Goal: Navigation & Orientation: Find specific page/section

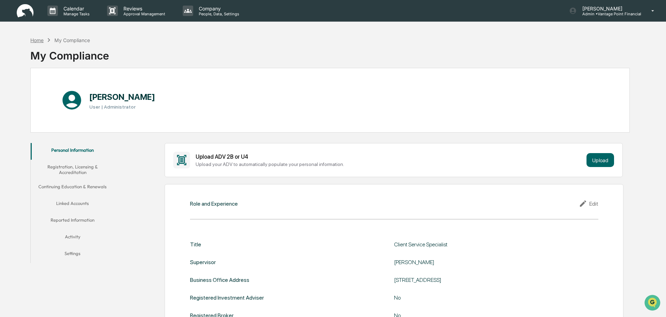
click at [38, 40] on div "Home" at bounding box center [36, 40] width 13 height 6
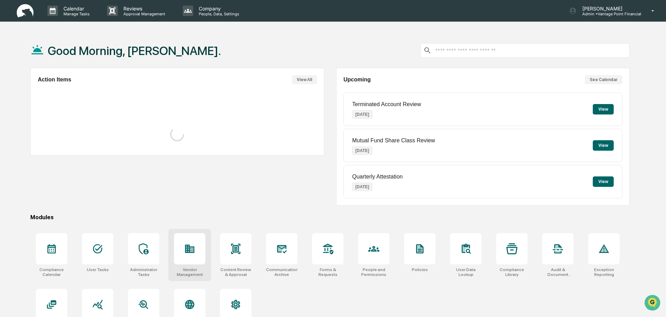
click at [200, 261] on div at bounding box center [189, 248] width 31 height 31
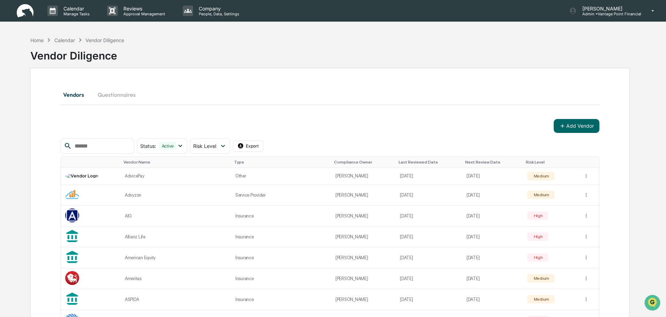
click at [46, 42] on icon at bounding box center [49, 40] width 8 height 8
click at [40, 42] on div "Home" at bounding box center [36, 40] width 13 height 6
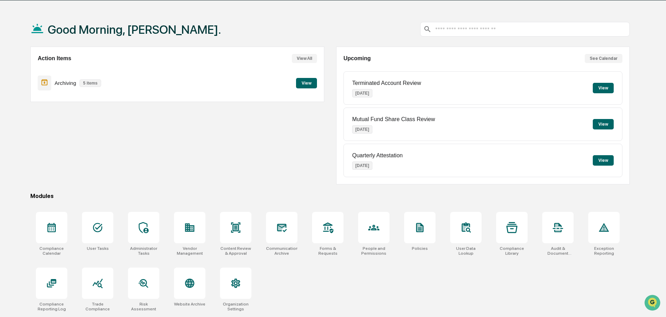
scroll to position [33, 0]
